Goal: Task Accomplishment & Management: Use online tool/utility

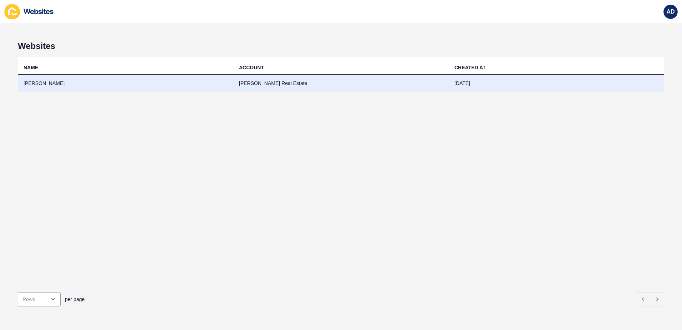
click at [58, 87] on td "[PERSON_NAME]" at bounding box center [126, 83] width 216 height 17
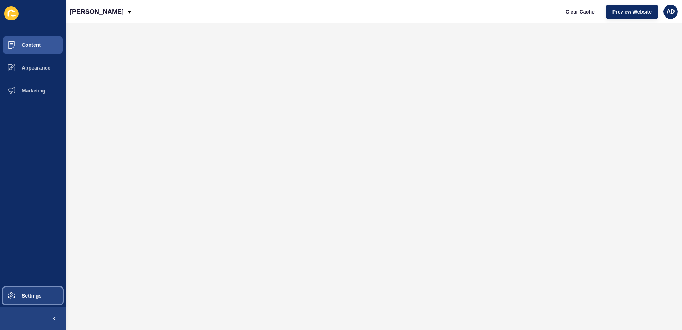
drag, startPoint x: 16, startPoint y: 298, endPoint x: 51, endPoint y: 252, distance: 57.8
click at [16, 297] on span "Settings" at bounding box center [20, 296] width 42 height 6
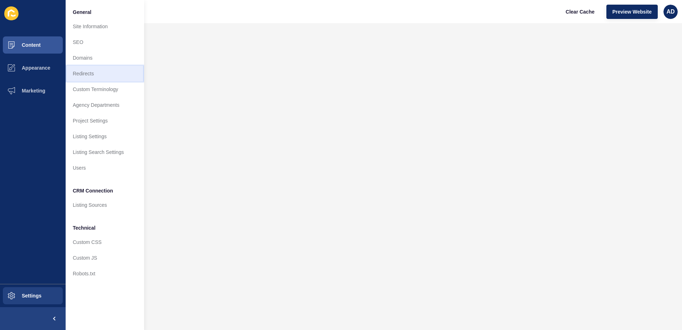
click at [86, 74] on link "Redirects" at bounding box center [105, 74] width 78 height 16
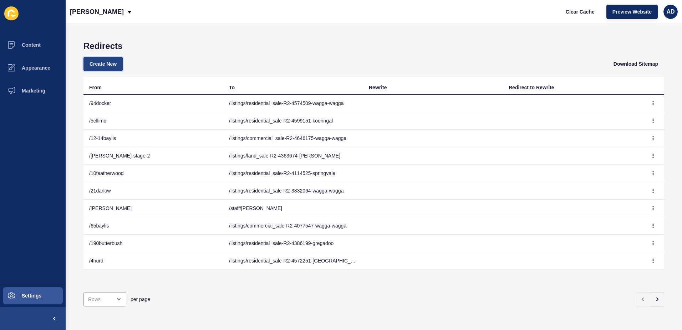
click at [101, 61] on span "Create New" at bounding box center [103, 63] width 27 height 7
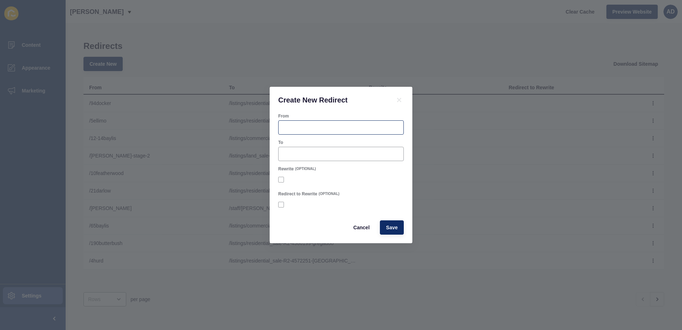
click at [326, 123] on div at bounding box center [341, 127] width 126 height 14
type input "/"
click at [294, 152] on input "To" at bounding box center [341, 153] width 116 height 7
paste input "listings/residential_sale-R2-4646151-[GEOGRAPHIC_DATA]-[GEOGRAPHIC_DATA]"
type input "/listings/residential_sale-R2-4646151-wagga-[GEOGRAPHIC_DATA]"
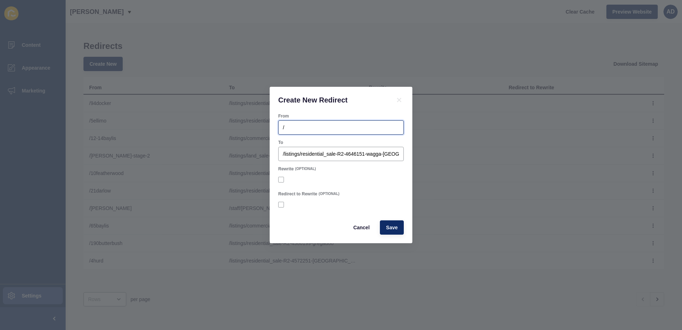
click at [288, 125] on input "/" at bounding box center [341, 127] width 116 height 7
type input "/2-11crampton"
click at [397, 227] on span "Save" at bounding box center [392, 227] width 12 height 7
